Goal: Task Accomplishment & Management: Use online tool/utility

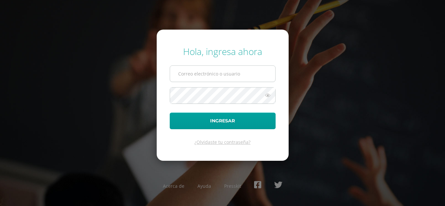
click at [217, 77] on input "text" at bounding box center [222, 74] width 105 height 16
type input "j_luna@donbosco.edu.gt"
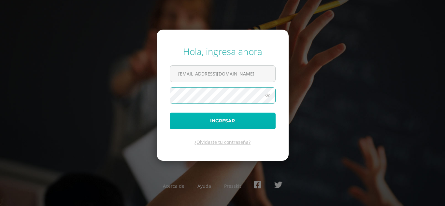
click at [230, 122] on button "Ingresar" at bounding box center [223, 121] width 106 height 17
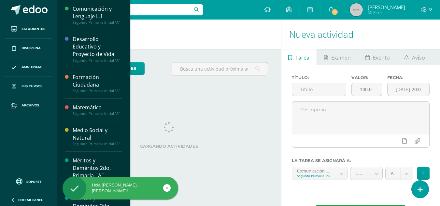
click at [23, 85] on span "Mis cursos" at bounding box center [32, 86] width 21 height 5
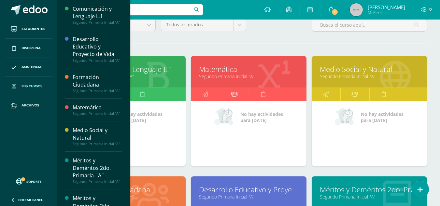
scroll to position [98, 0]
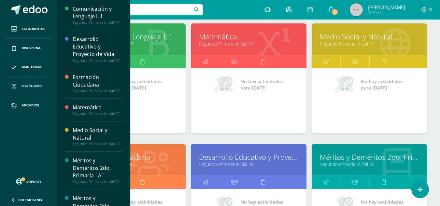
click at [229, 159] on link "Desarrollo Educativo y Proyecto de Vida" at bounding box center [248, 157] width 99 height 10
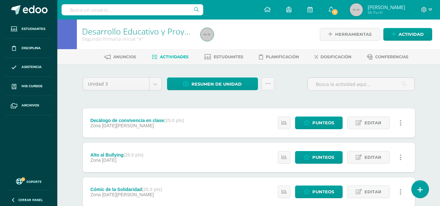
scroll to position [65, 0]
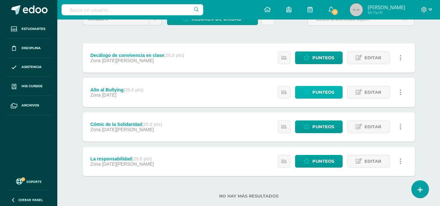
click at [323, 93] on span "Punteos" at bounding box center [324, 92] width 22 height 12
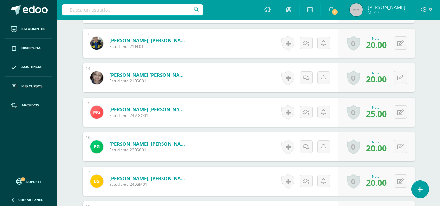
scroll to position [710, 0]
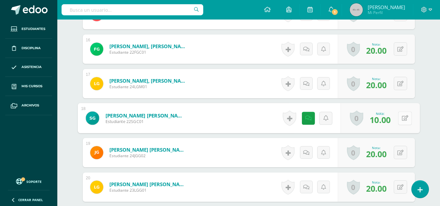
click at [402, 119] on icon at bounding box center [405, 118] width 7 height 6
type input "1"
type input "20"
click at [387, 120] on icon at bounding box center [388, 121] width 6 height 6
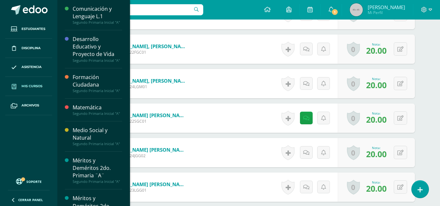
click at [31, 83] on link "Mis cursos" at bounding box center [28, 86] width 47 height 19
